Goal: Task Accomplishment & Management: Use online tool/utility

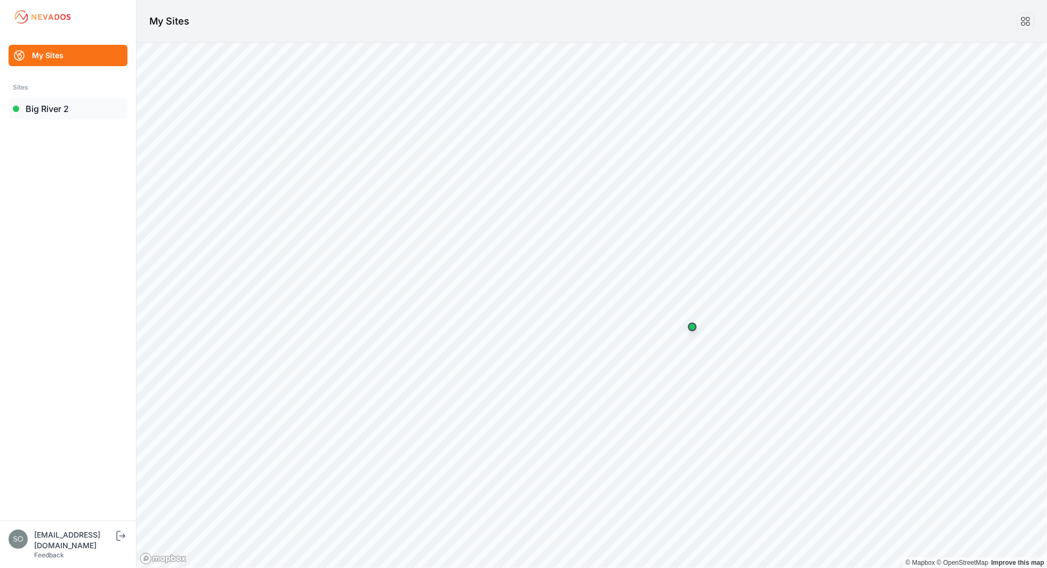
click at [56, 108] on link "Big River 2" at bounding box center [68, 108] width 119 height 21
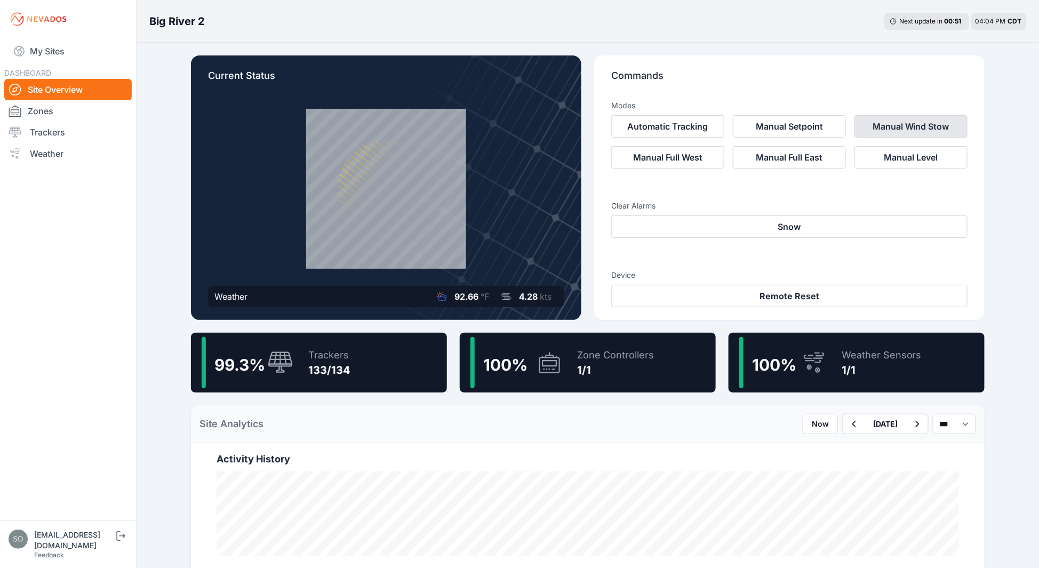
click at [901, 133] on button "Manual Wind Stow" at bounding box center [910, 126] width 113 height 22
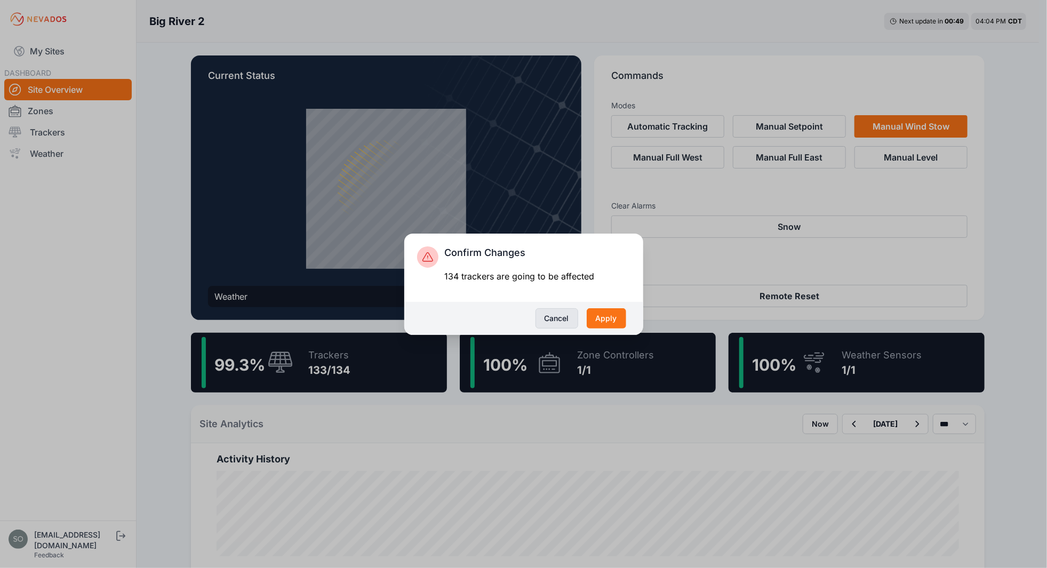
click at [562, 319] on button "Cancel" at bounding box center [556, 318] width 43 height 20
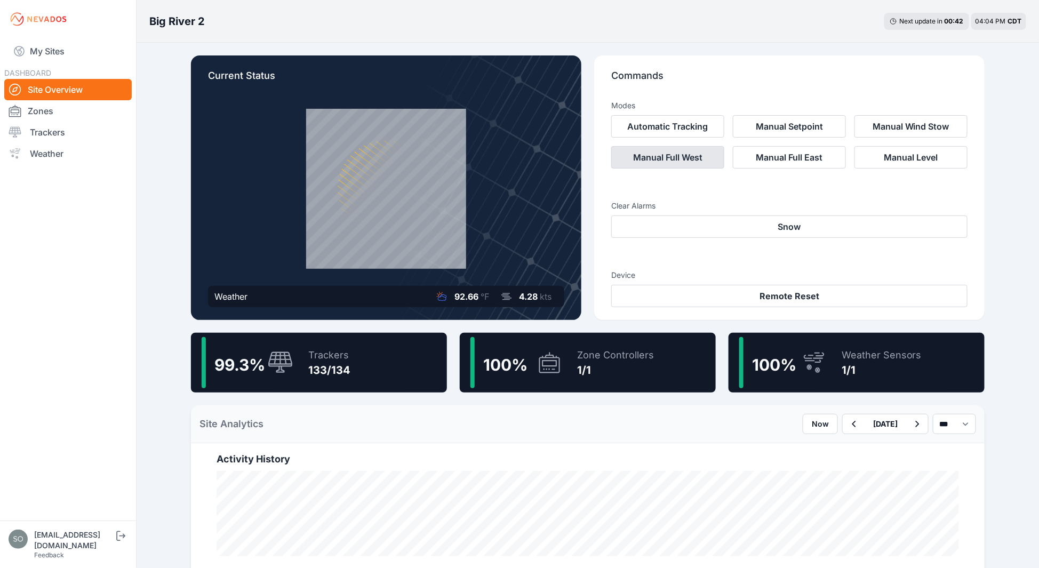
click at [675, 154] on button "Manual Full West" at bounding box center [667, 157] width 113 height 22
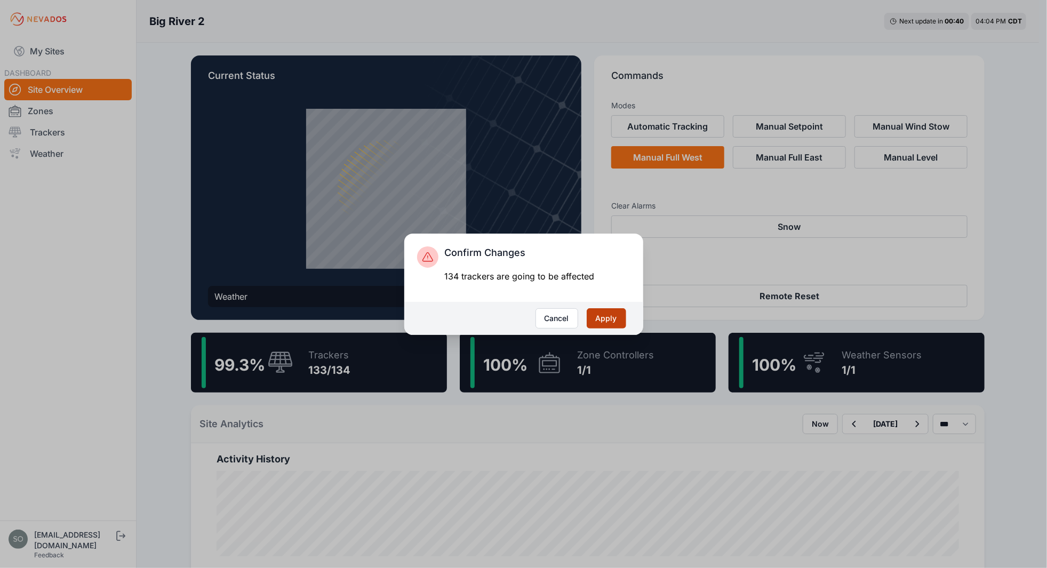
click at [608, 318] on button "Apply" at bounding box center [606, 318] width 39 height 20
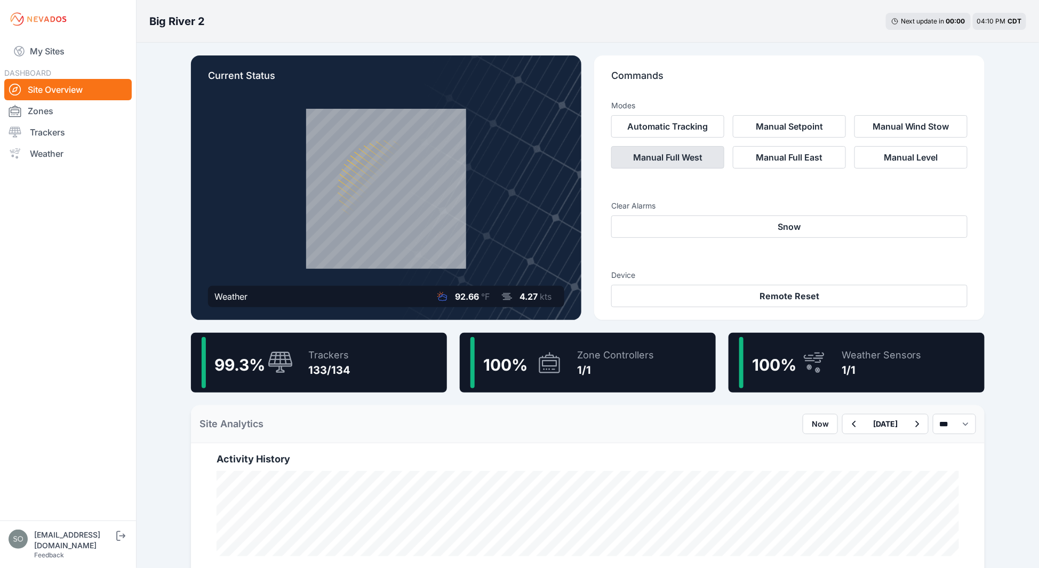
click at [663, 156] on button "Manual Full West" at bounding box center [667, 157] width 113 height 22
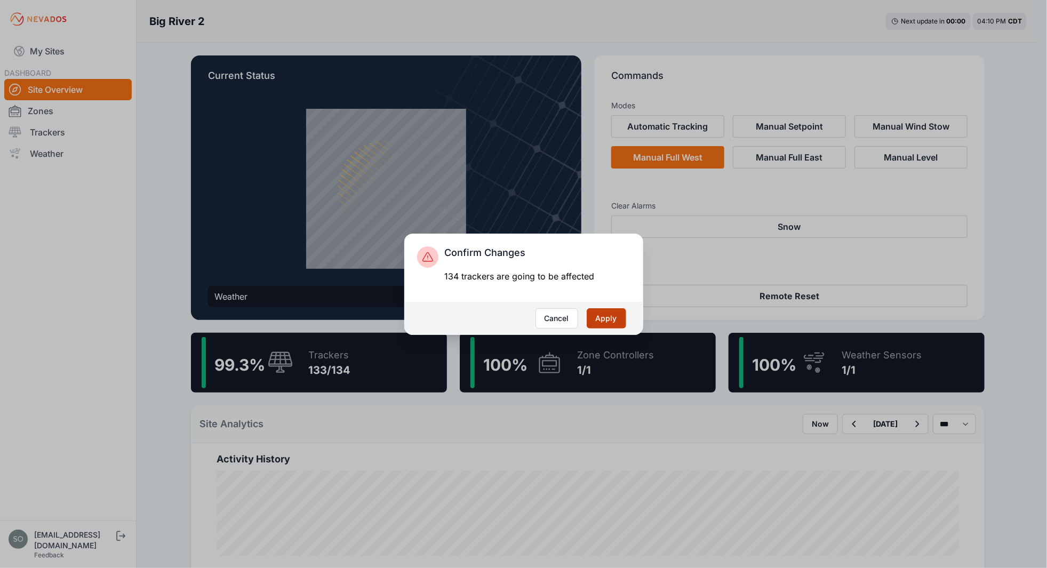
click at [605, 323] on button "Apply" at bounding box center [606, 318] width 39 height 20
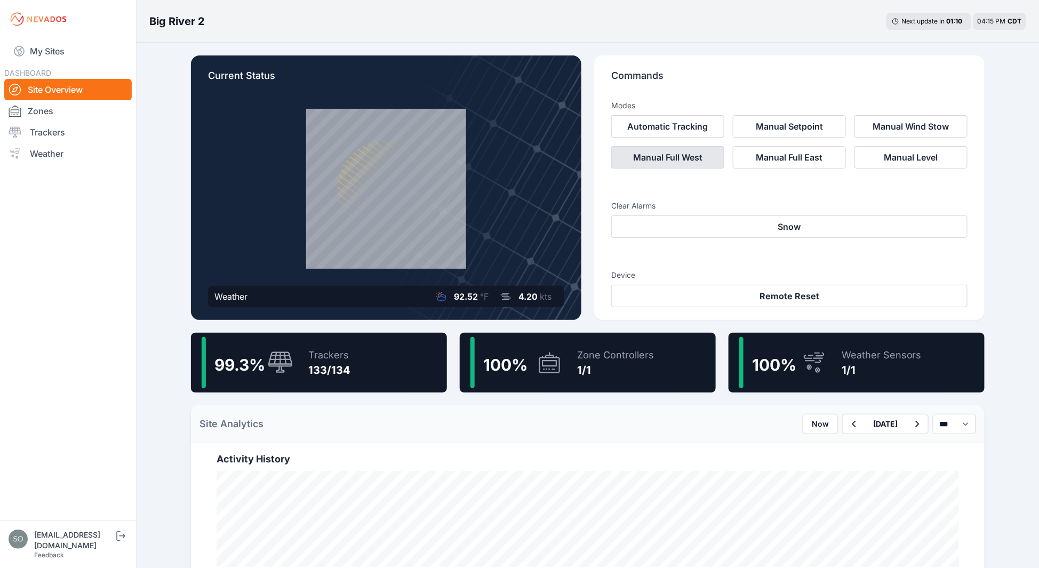
click at [698, 161] on button "Manual Full West" at bounding box center [667, 157] width 113 height 22
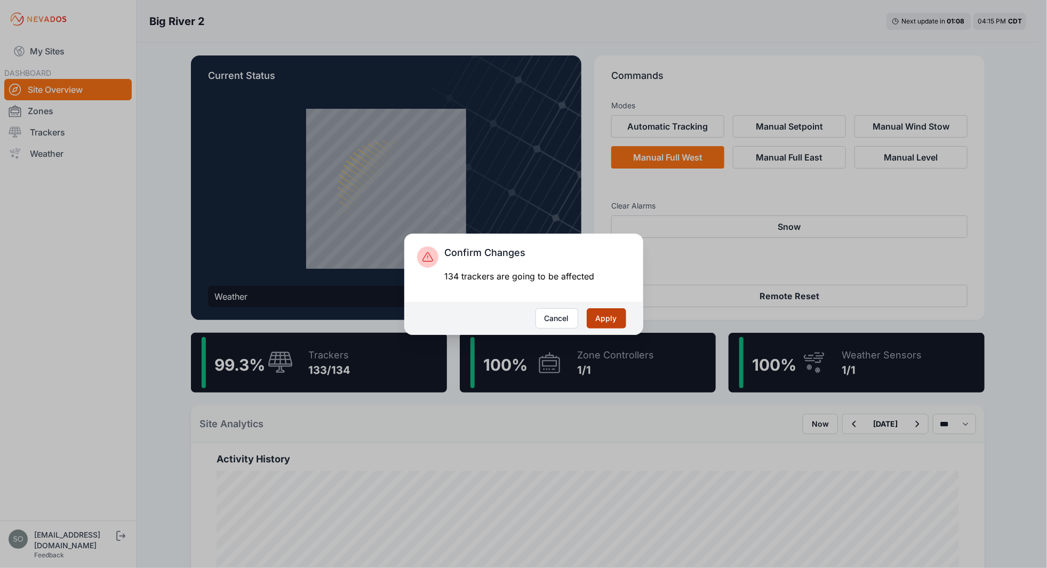
click at [610, 325] on button "Apply" at bounding box center [606, 318] width 39 height 20
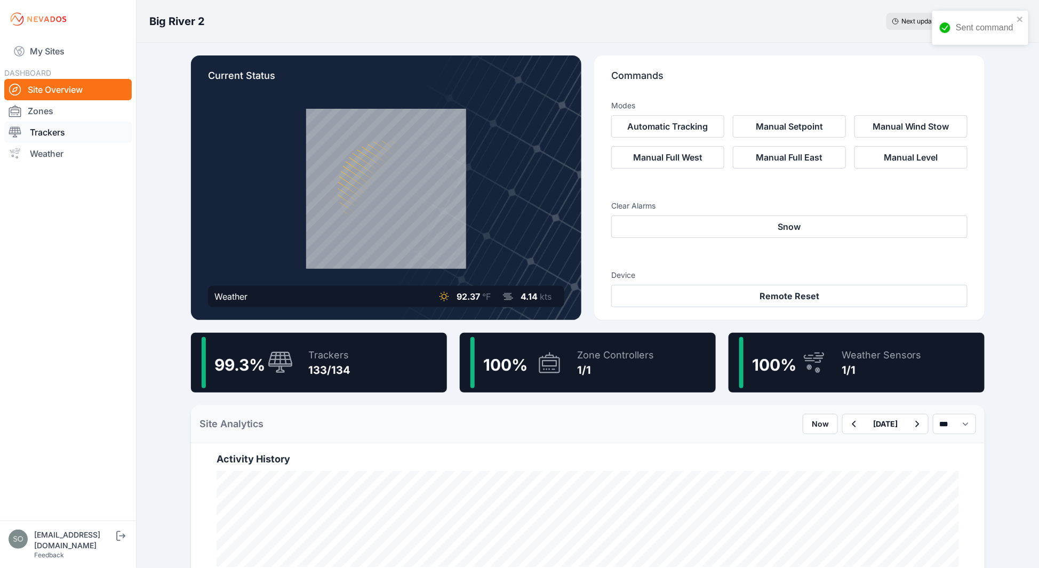
click at [45, 132] on link "Trackers" at bounding box center [67, 132] width 127 height 21
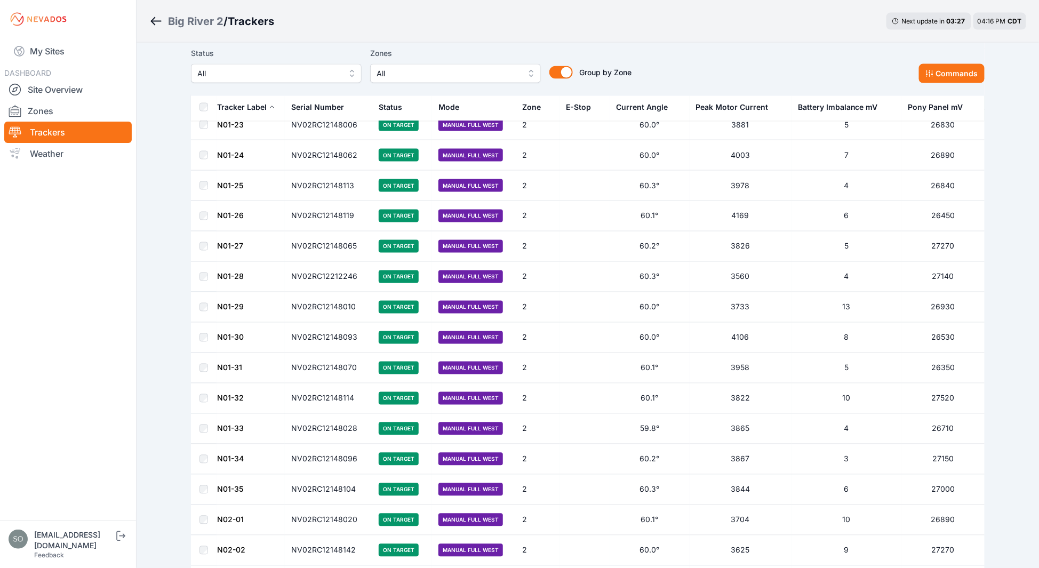
scroll to position [181, 0]
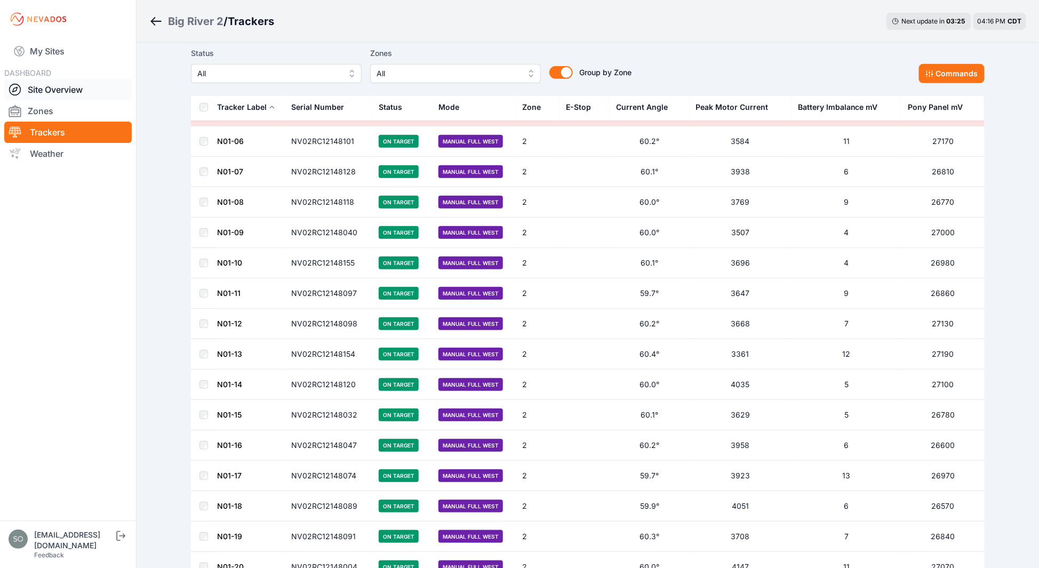
click at [52, 90] on link "Site Overview" at bounding box center [67, 89] width 127 height 21
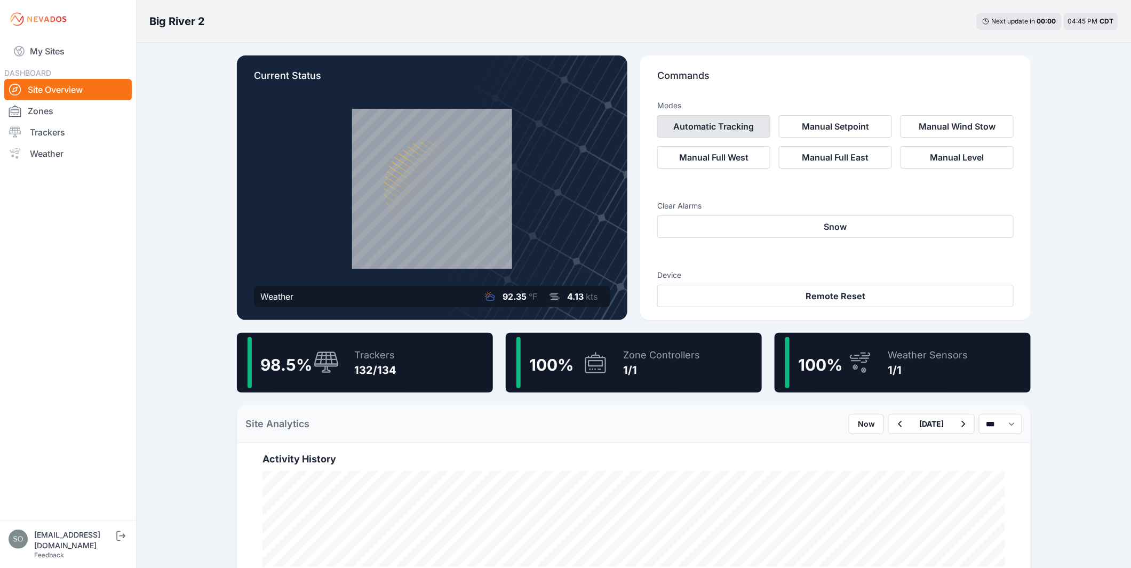
click at [692, 126] on button "Automatic Tracking" at bounding box center [713, 126] width 113 height 22
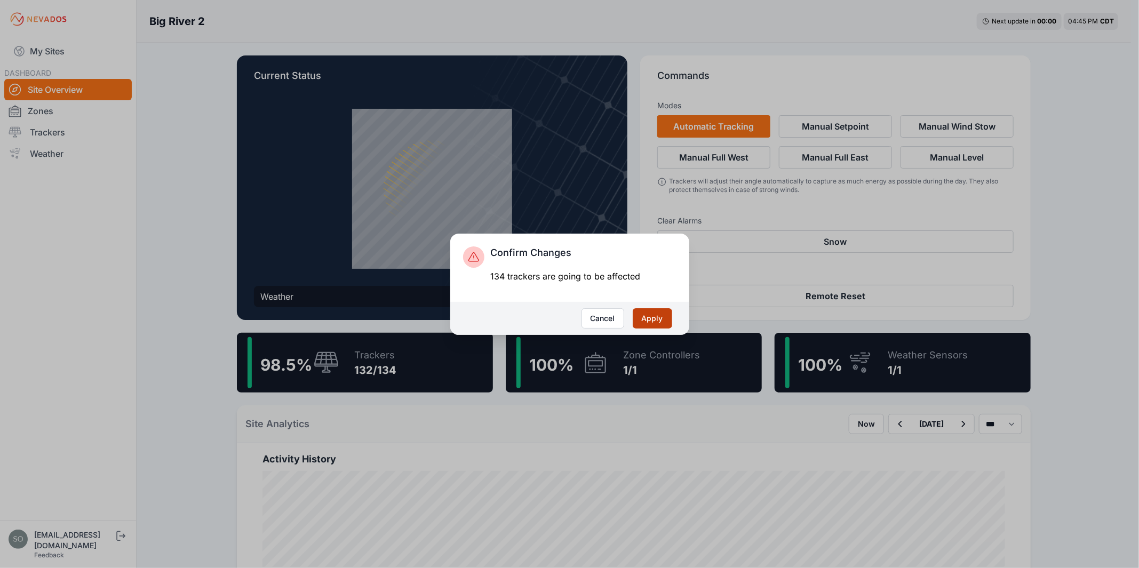
click at [655, 323] on button "Apply" at bounding box center [652, 318] width 39 height 20
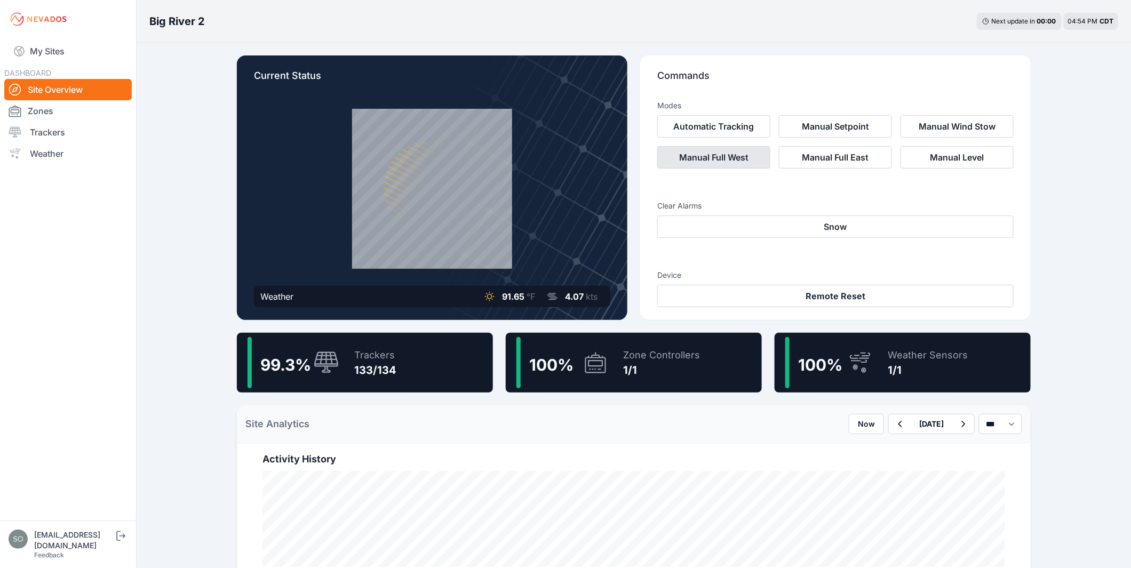
click at [690, 164] on button "Manual Full West" at bounding box center [713, 157] width 113 height 22
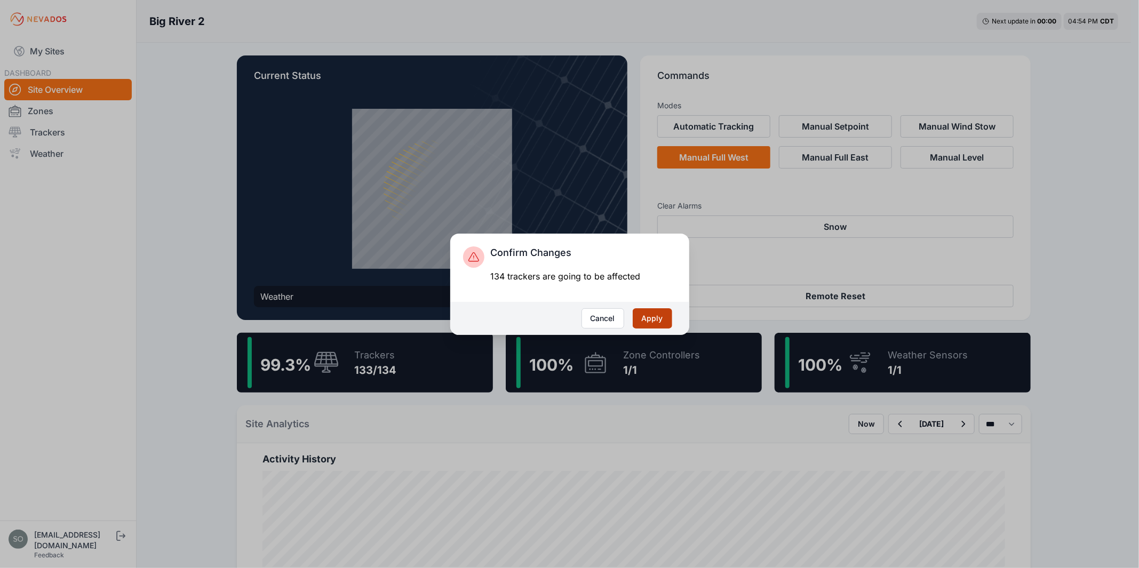
click at [651, 321] on button "Apply" at bounding box center [652, 318] width 39 height 20
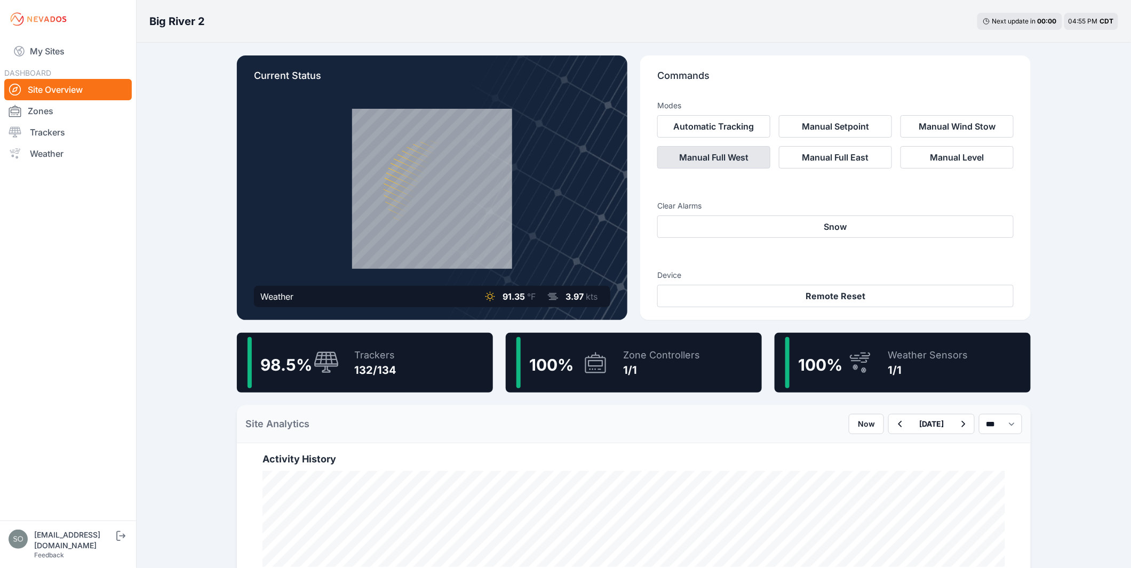
click at [686, 163] on button "Manual Full West" at bounding box center [713, 157] width 113 height 22
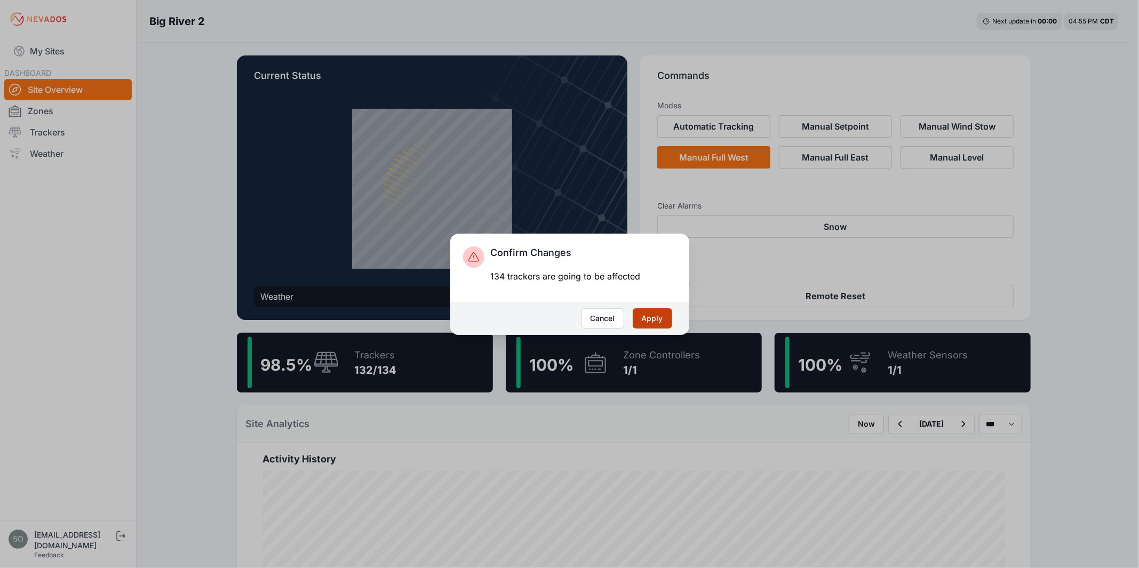
click at [655, 316] on button "Apply" at bounding box center [652, 318] width 39 height 20
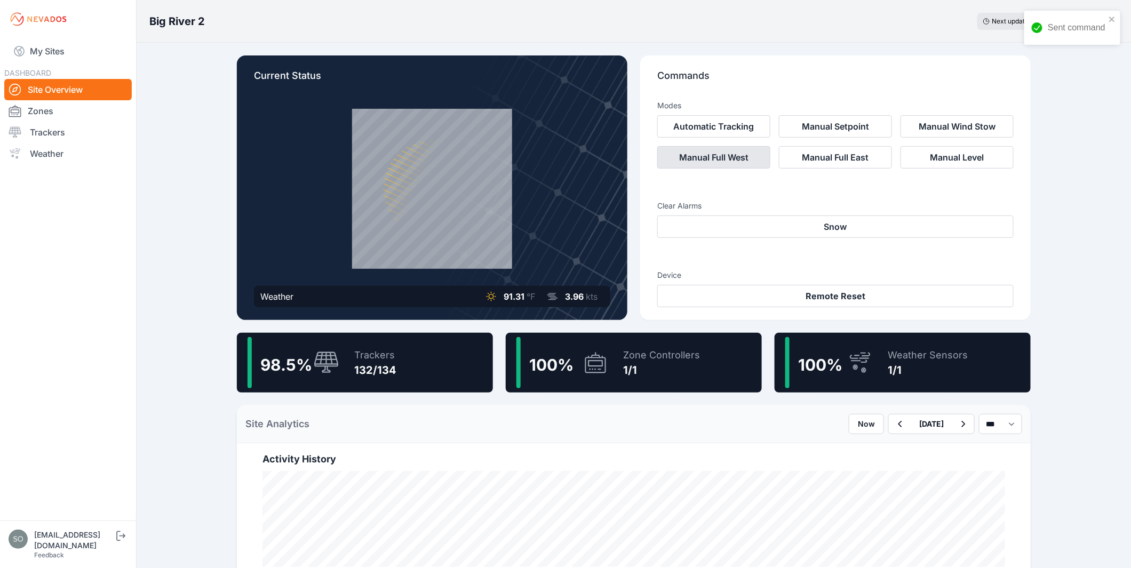
click at [689, 162] on button "Manual Full West" at bounding box center [713, 157] width 113 height 22
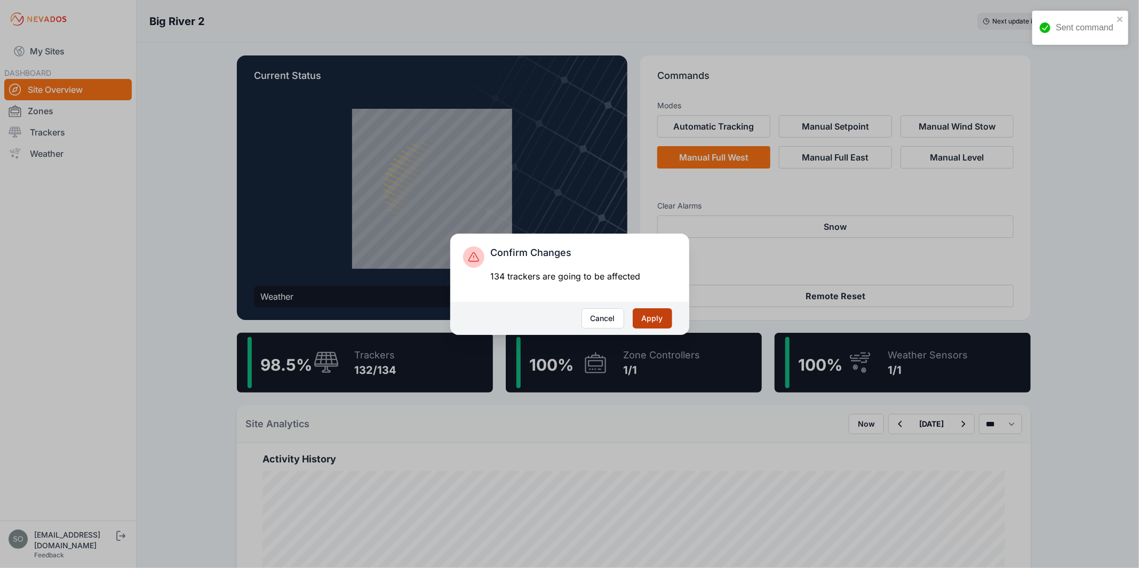
click at [655, 318] on button "Apply" at bounding box center [652, 318] width 39 height 20
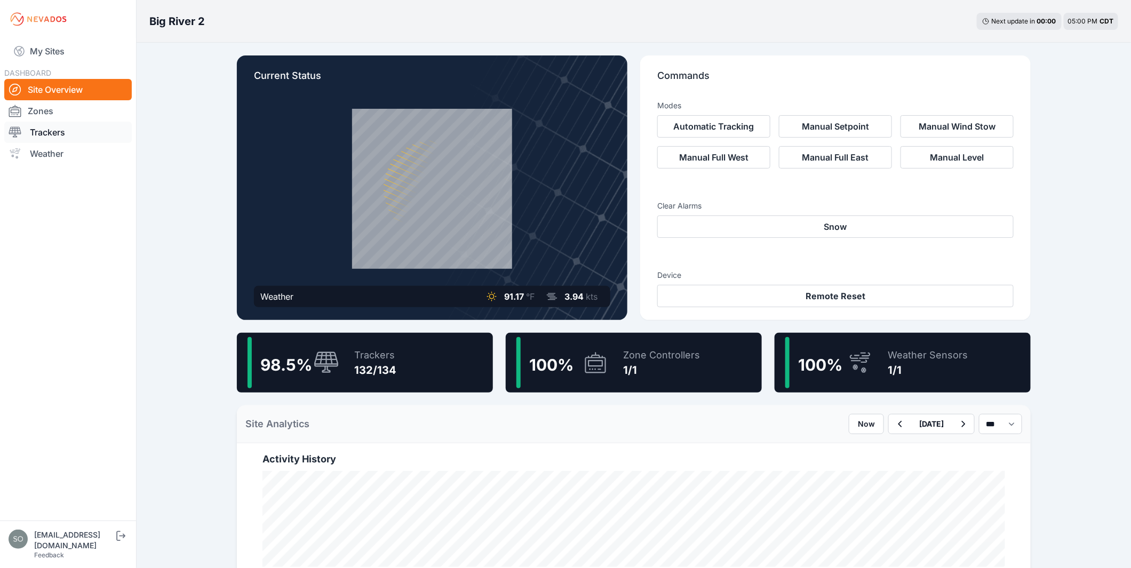
click at [67, 134] on link "Trackers" at bounding box center [67, 132] width 127 height 21
